Goal: Transaction & Acquisition: Purchase product/service

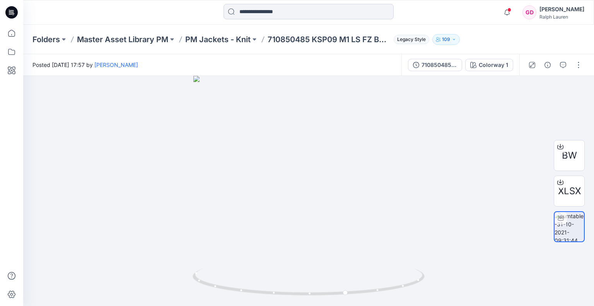
click at [260, 13] on input at bounding box center [308, 11] width 170 height 15
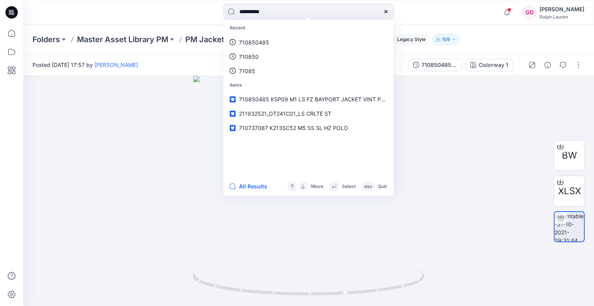
type input "**********"
